Goal: Transaction & Acquisition: Purchase product/service

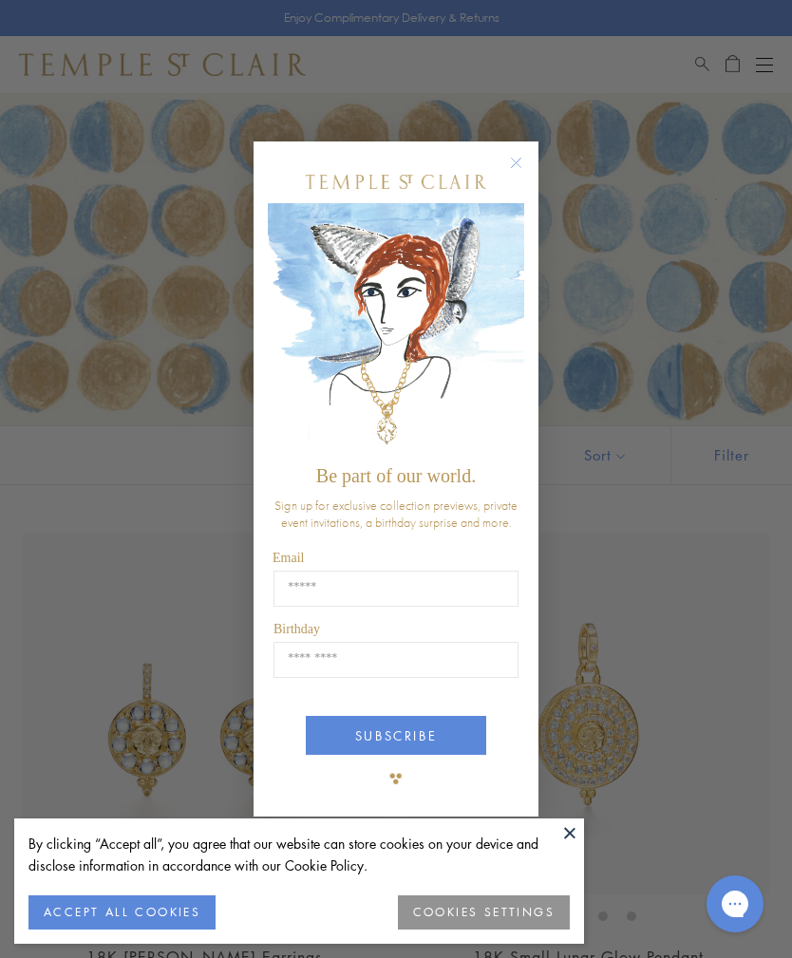
click at [768, 65] on div "Close dialog Be part of our world. Sign up for exclusive collection previews, p…" at bounding box center [396, 479] width 792 height 958
click at [518, 162] on icon "Close dialog" at bounding box center [516, 162] width 9 height 9
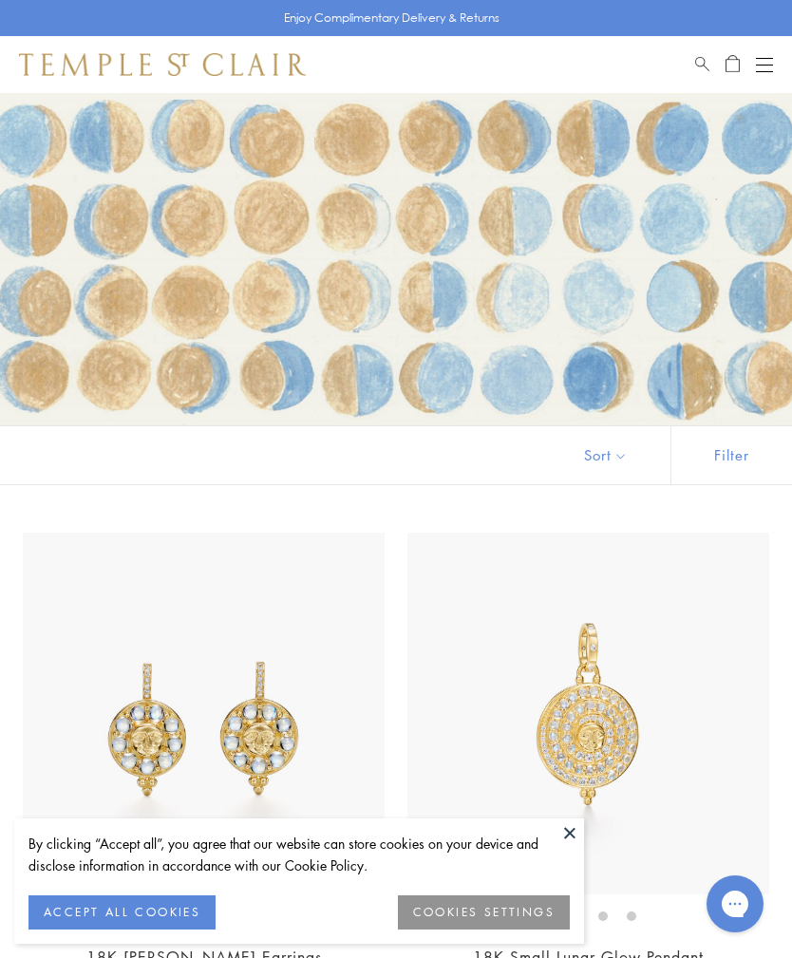
click at [767, 62] on button "Open navigation" at bounding box center [764, 64] width 17 height 23
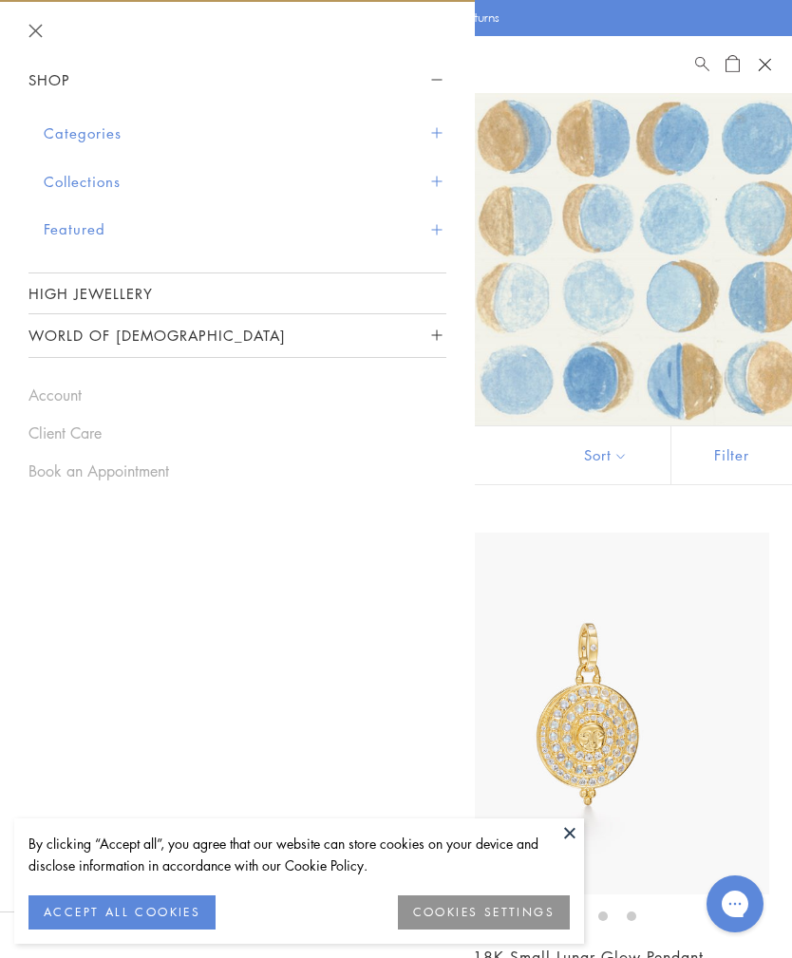
click at [446, 125] on button "Categories" at bounding box center [245, 133] width 403 height 48
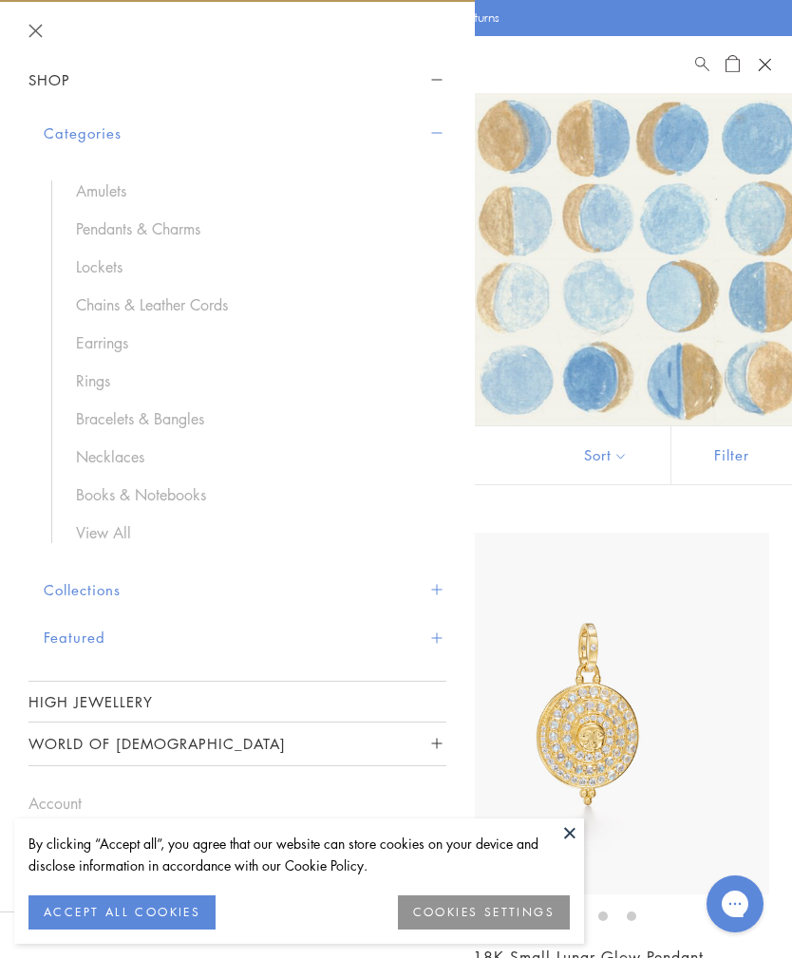
click at [104, 379] on link "Rings" at bounding box center [251, 380] width 351 height 21
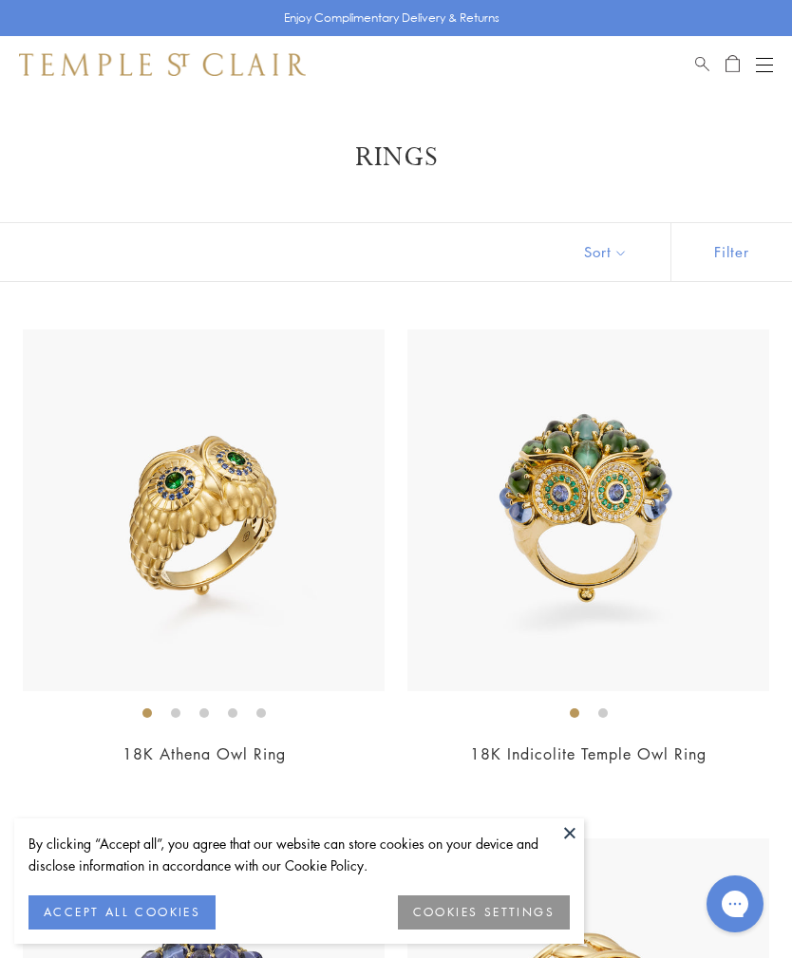
click at [578, 831] on button at bounding box center [570, 833] width 28 height 28
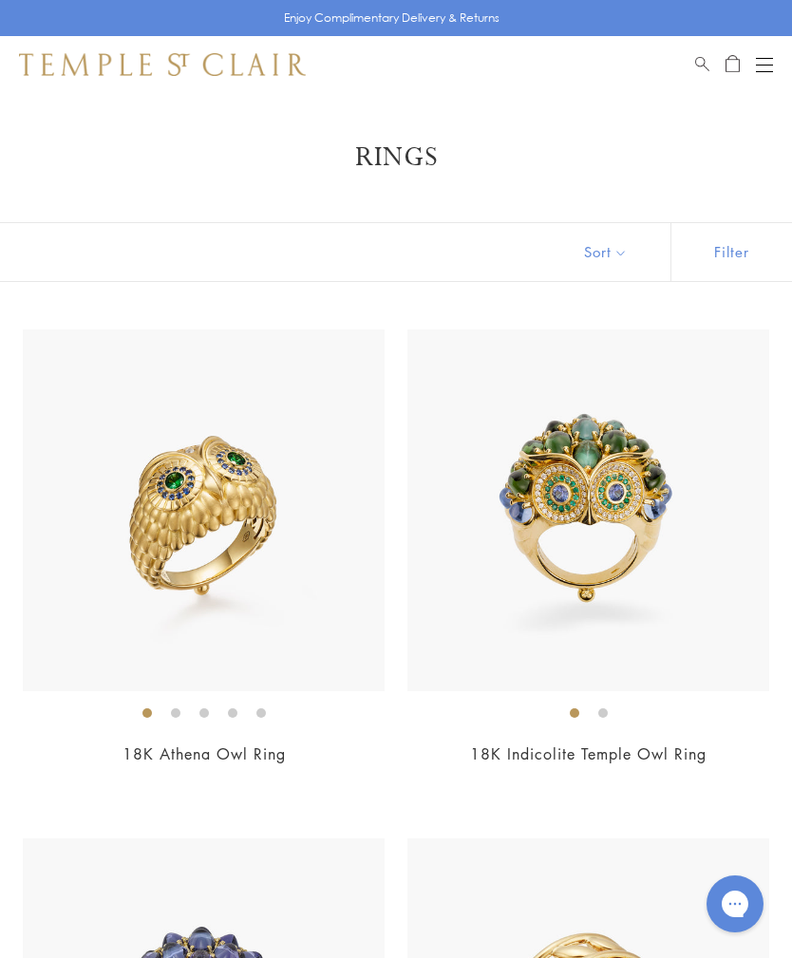
click at [619, 252] on button "Sort" at bounding box center [605, 252] width 129 height 58
click at [610, 252] on button "Sort" at bounding box center [605, 252] width 129 height 58
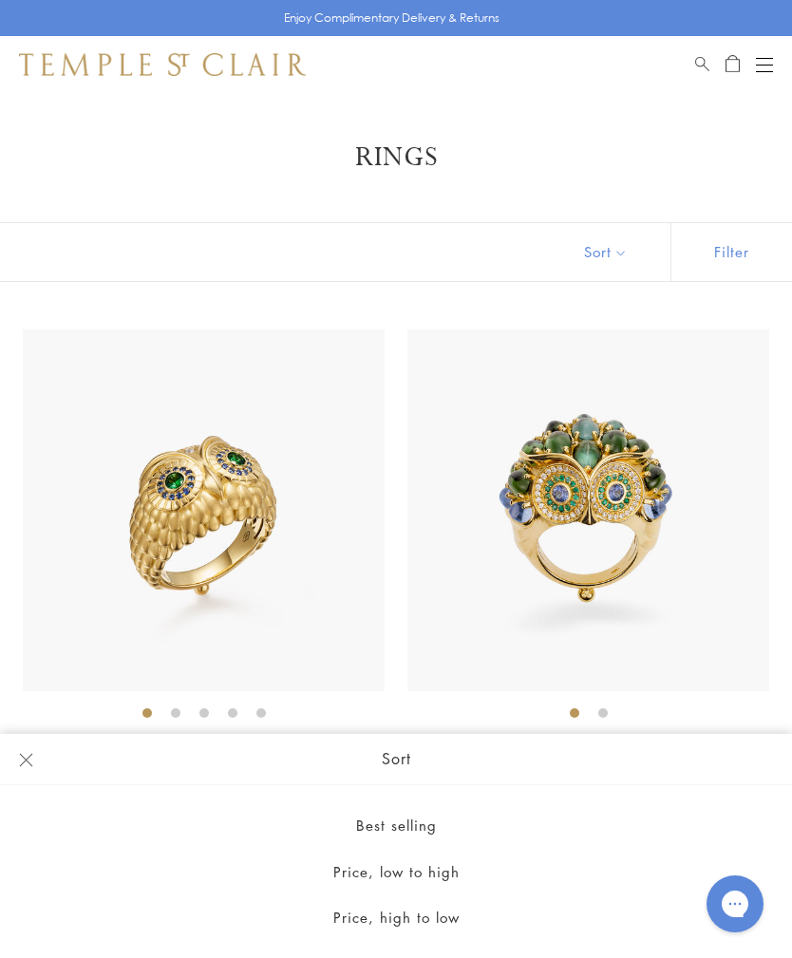
click at [432, 875] on button "Price, low to high" at bounding box center [396, 872] width 792 height 47
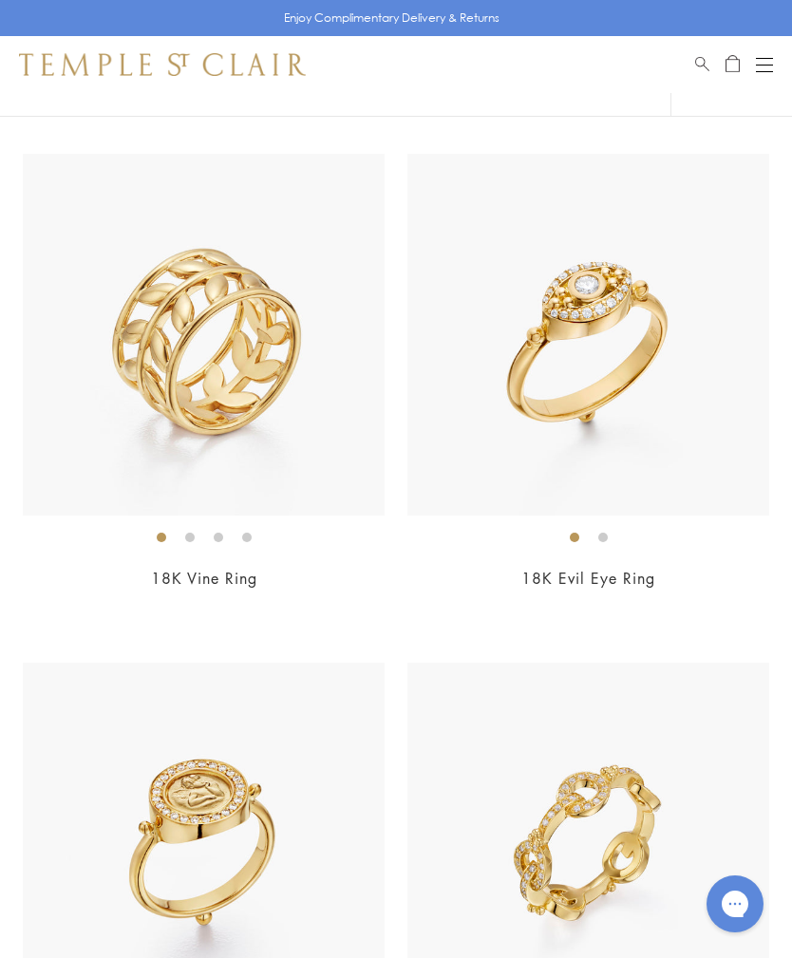
scroll to position [3234, 0]
